Goal: Check status: Check status

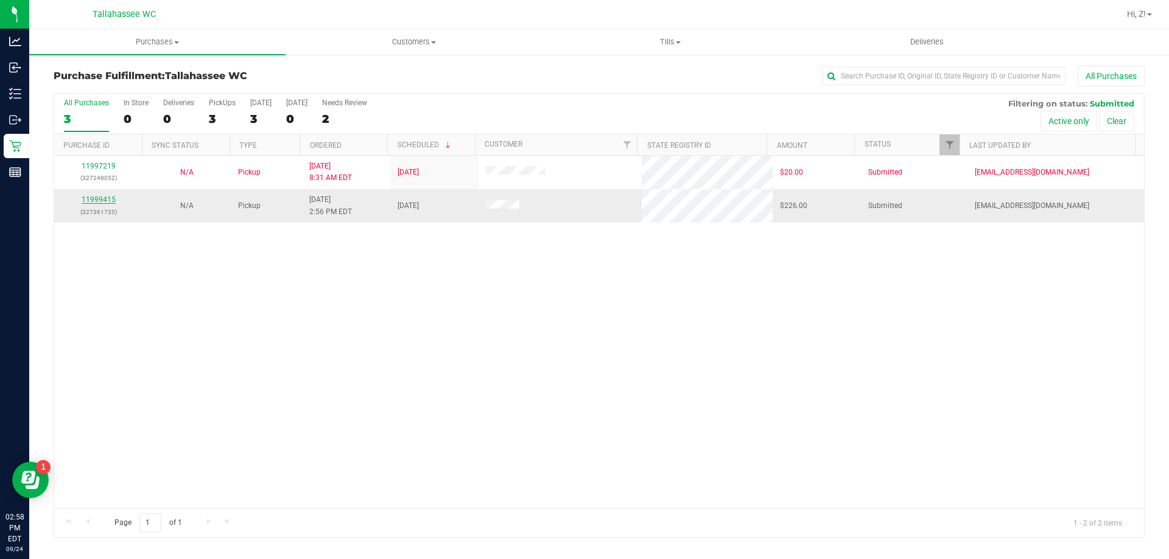
click at [106, 203] on link "11999415" at bounding box center [99, 199] width 34 height 9
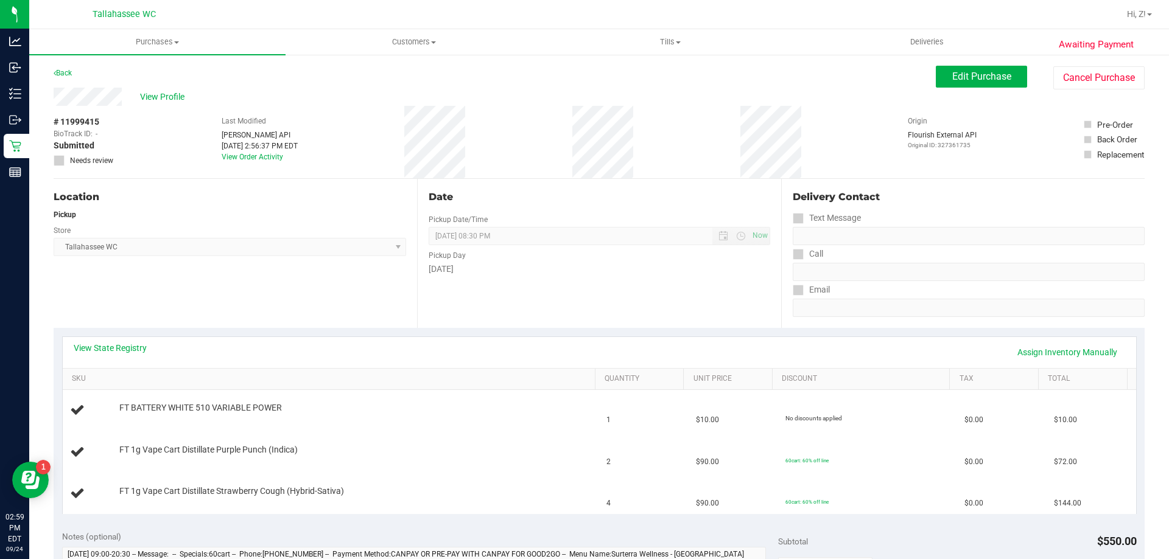
scroll to position [61, 0]
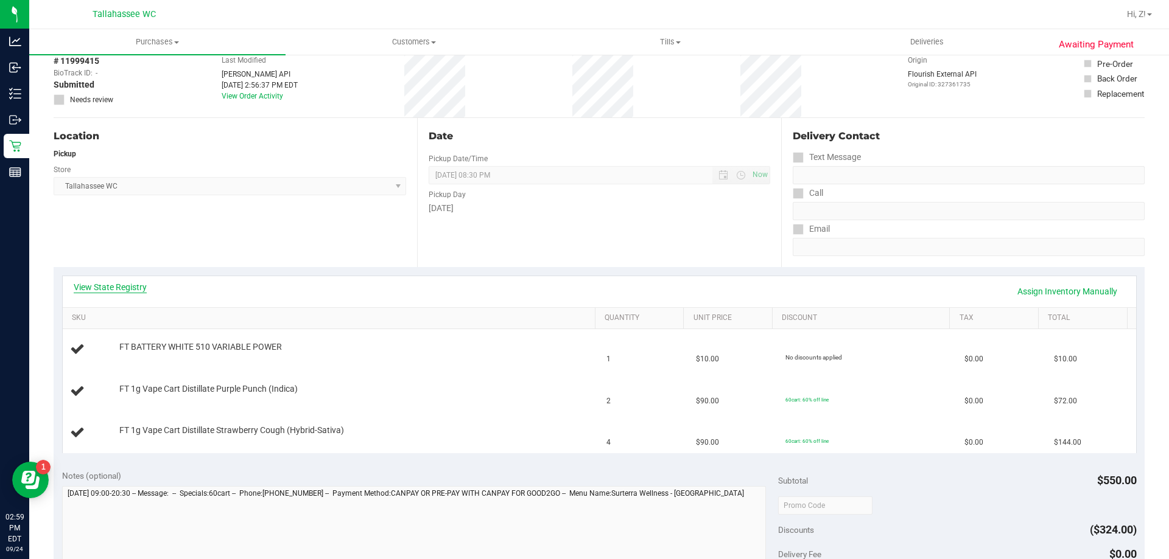
click at [117, 289] on link "View State Registry" at bounding box center [110, 287] width 73 height 12
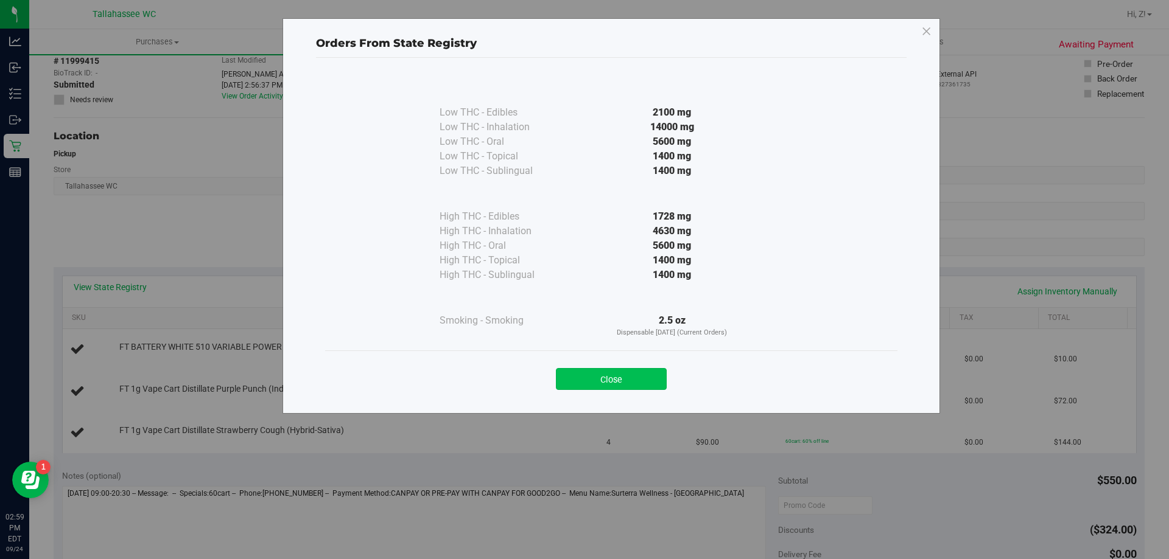
click at [610, 376] on button "Close" at bounding box center [611, 379] width 111 height 22
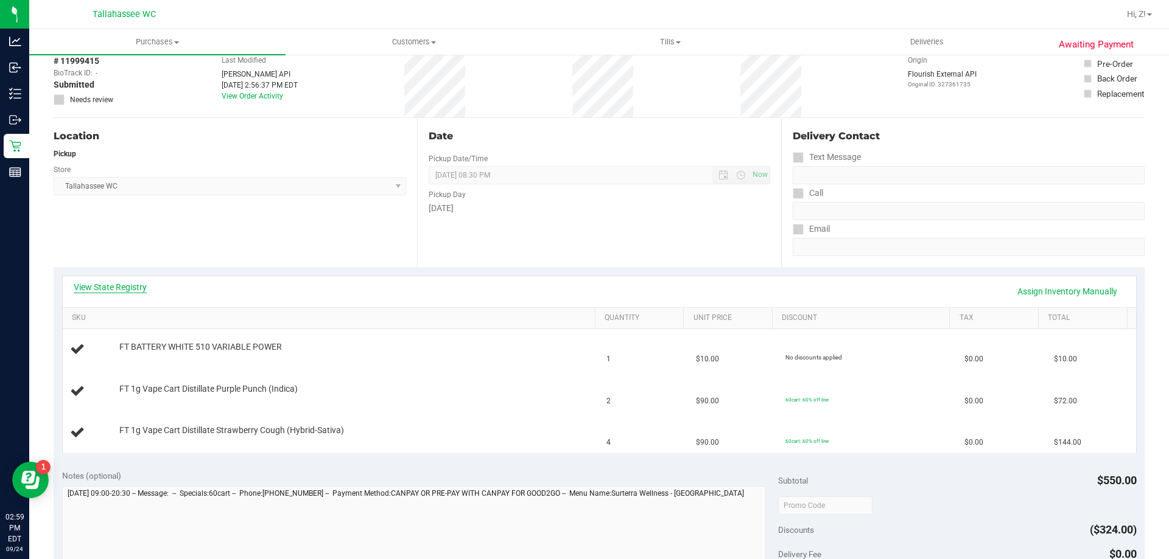
click at [113, 285] on link "View State Registry" at bounding box center [110, 287] width 73 height 12
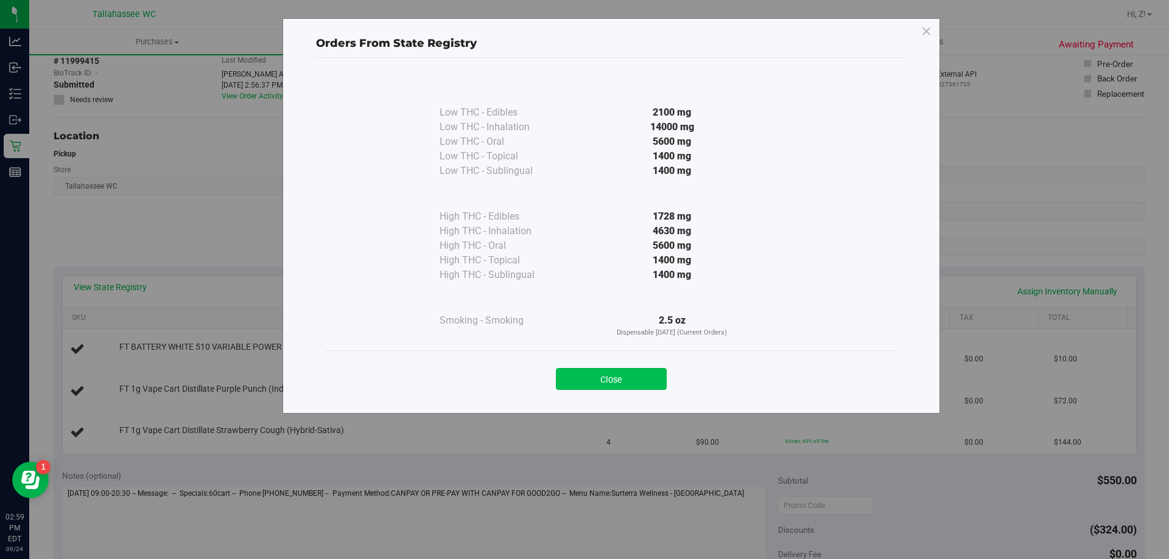
click at [606, 372] on button "Close" at bounding box center [611, 379] width 111 height 22
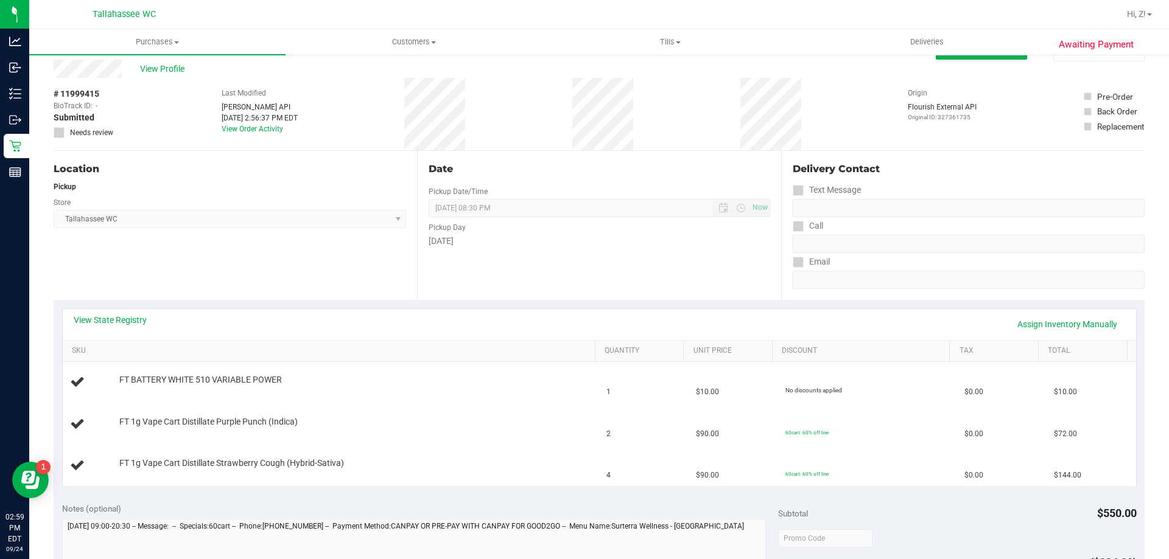
scroll to position [0, 0]
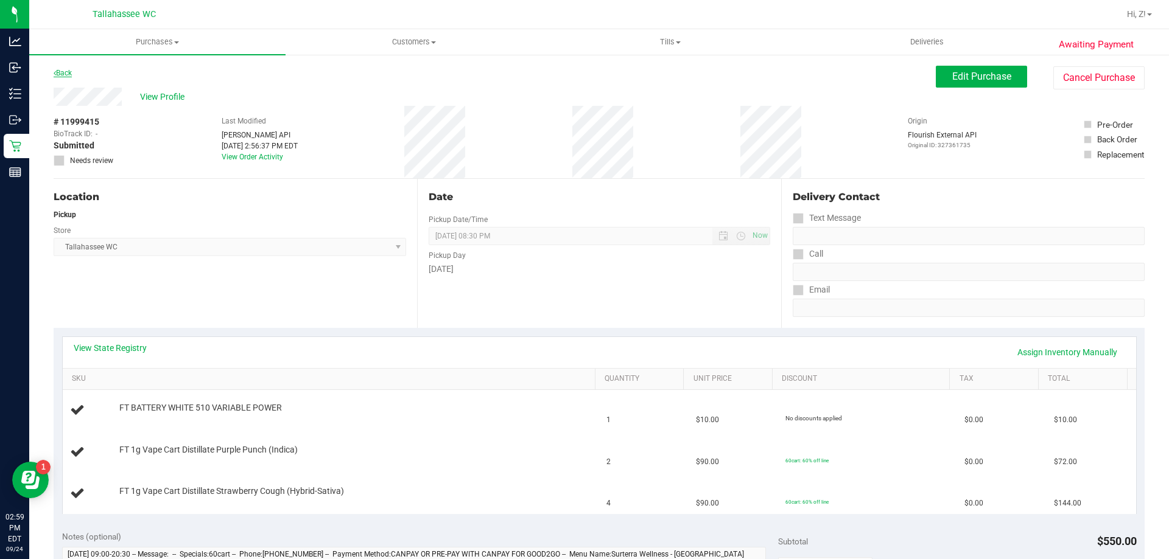
click at [65, 74] on link "Back" at bounding box center [63, 73] width 18 height 9
